Goal: Check status: Check status

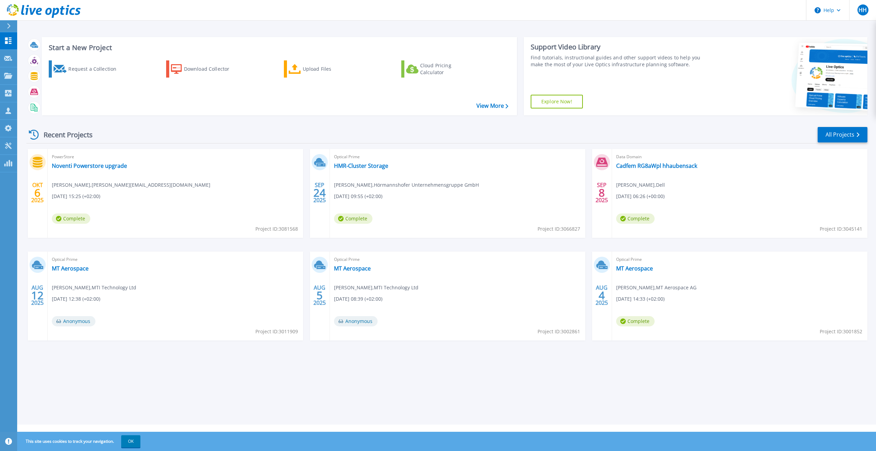
click at [377, 170] on div "Optical Prime HMR-Cluster Storage Josef Schön , Hörmannshofer Unternehmensgrupp…" at bounding box center [457, 193] width 255 height 89
click at [377, 168] on link "HMR-Cluster Storage" at bounding box center [361, 165] width 54 height 7
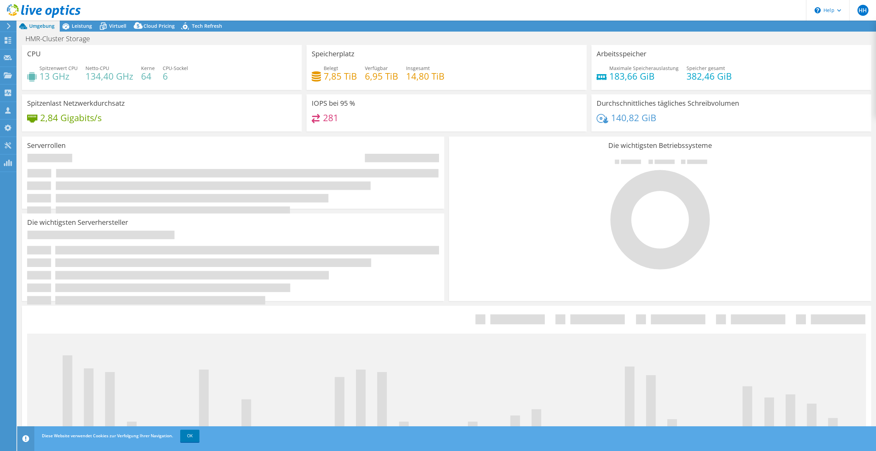
select select "USD"
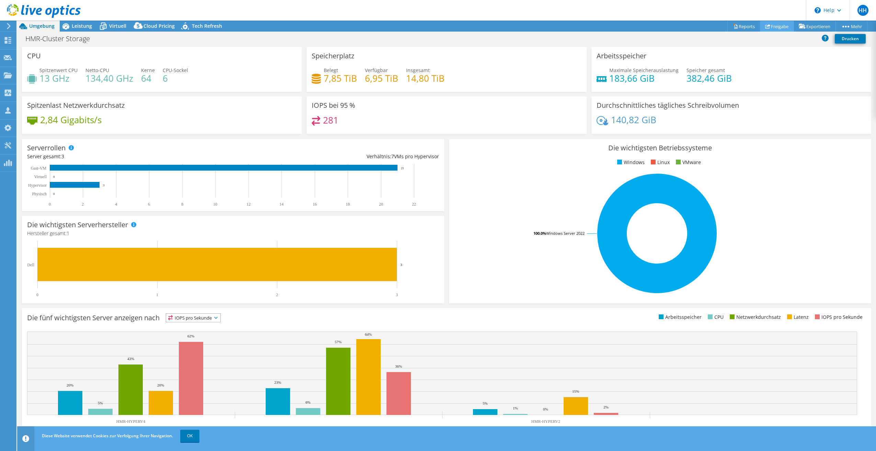
click at [777, 27] on link "Freigabe" at bounding box center [777, 26] width 34 height 11
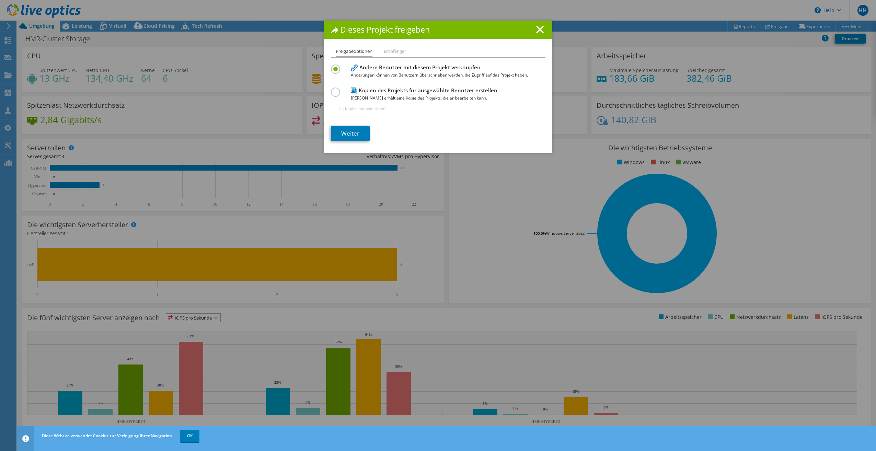
click at [536, 28] on line at bounding box center [539, 29] width 7 height 7
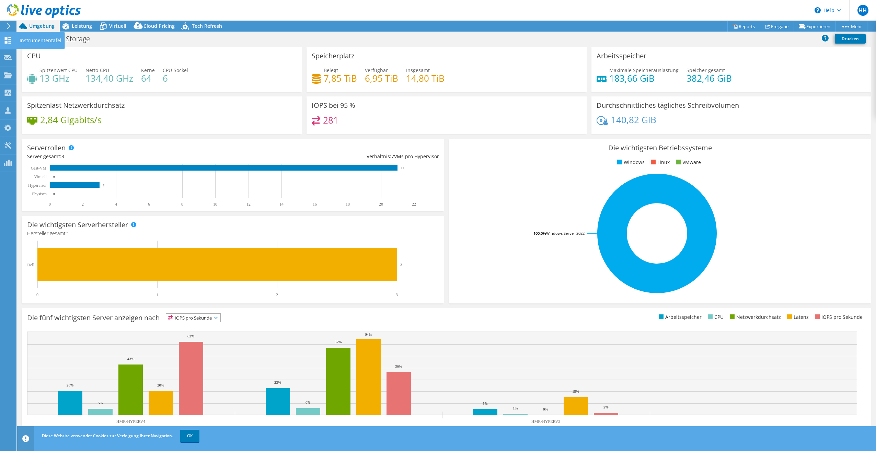
click at [9, 40] on icon at bounding box center [8, 40] width 8 height 7
